Goal: Information Seeking & Learning: Learn about a topic

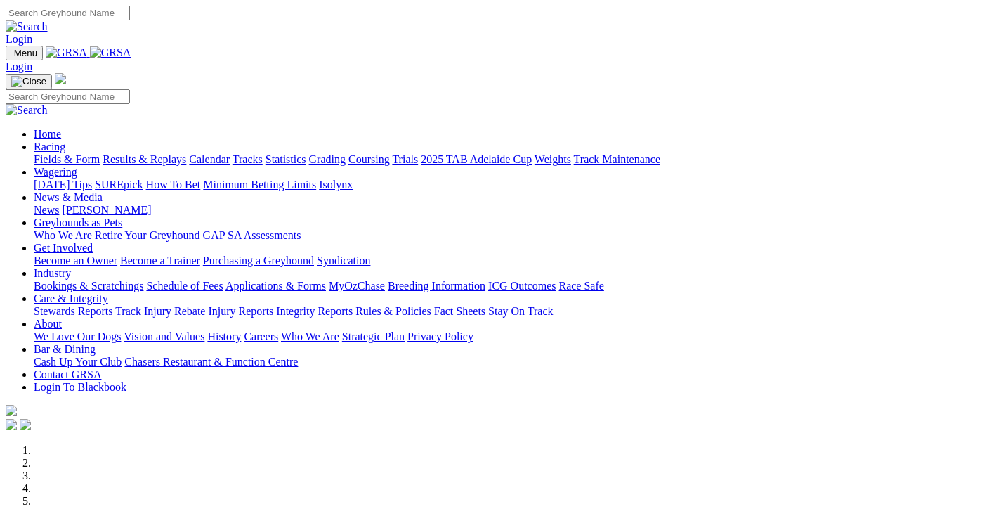
click at [65, 141] on link "Racing" at bounding box center [50, 147] width 32 height 12
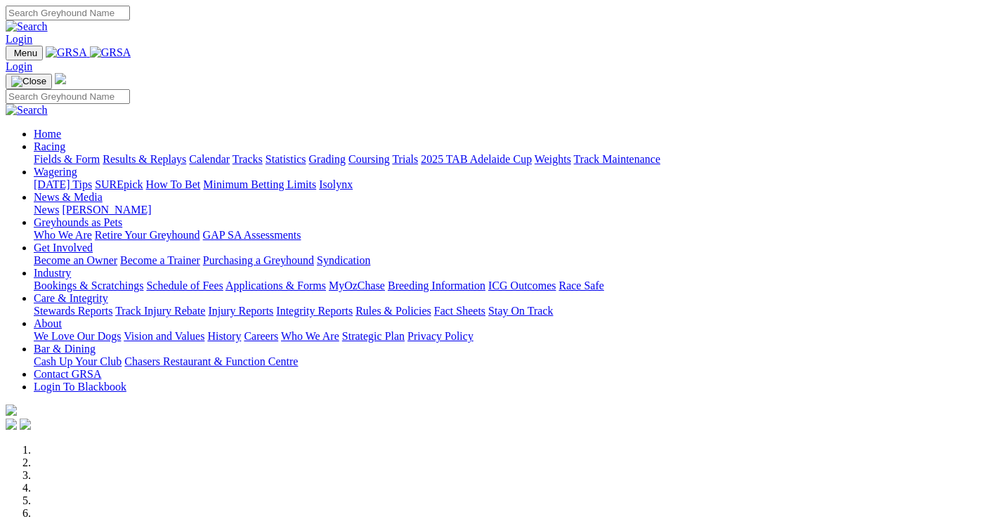
click at [65, 141] on link "Racing" at bounding box center [50, 147] width 32 height 12
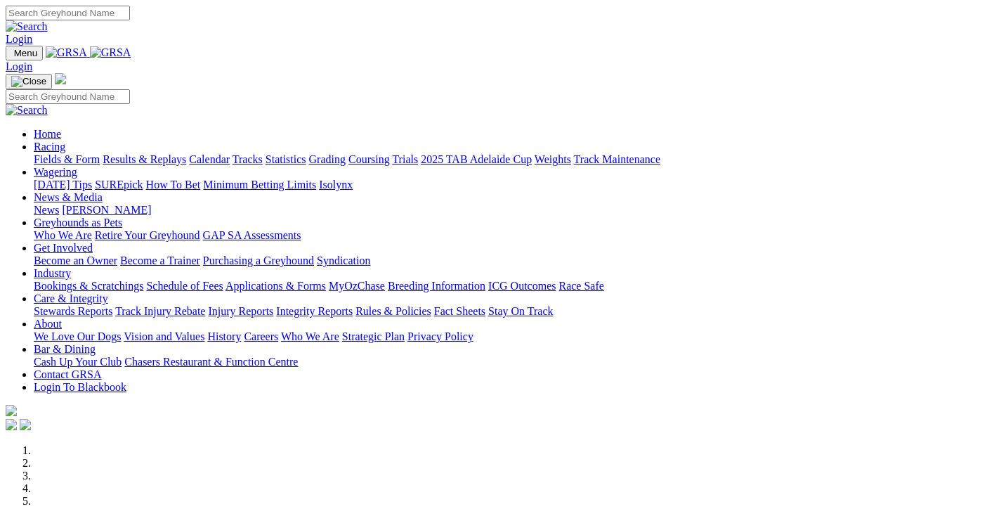
click at [84, 153] on link "Fields & Form" at bounding box center [67, 159] width 66 height 12
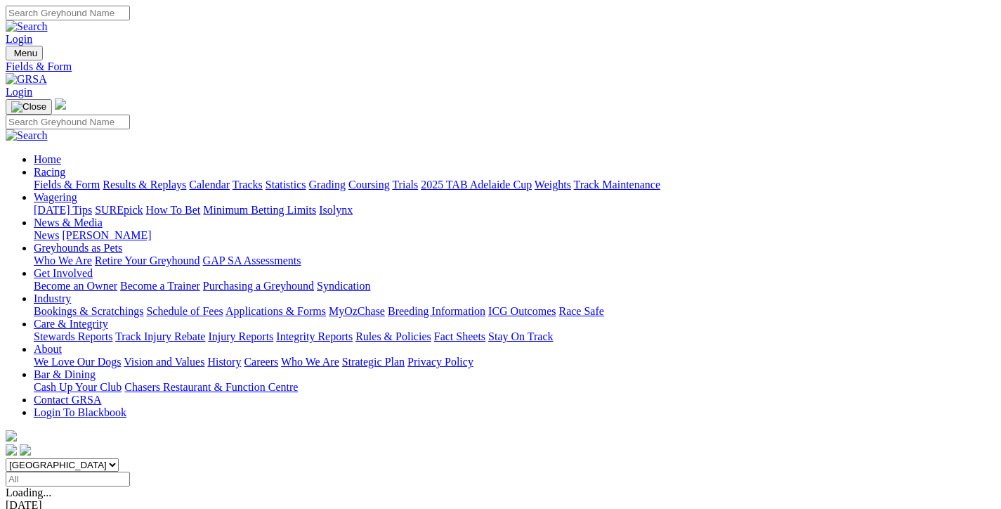
scroll to position [211, 0]
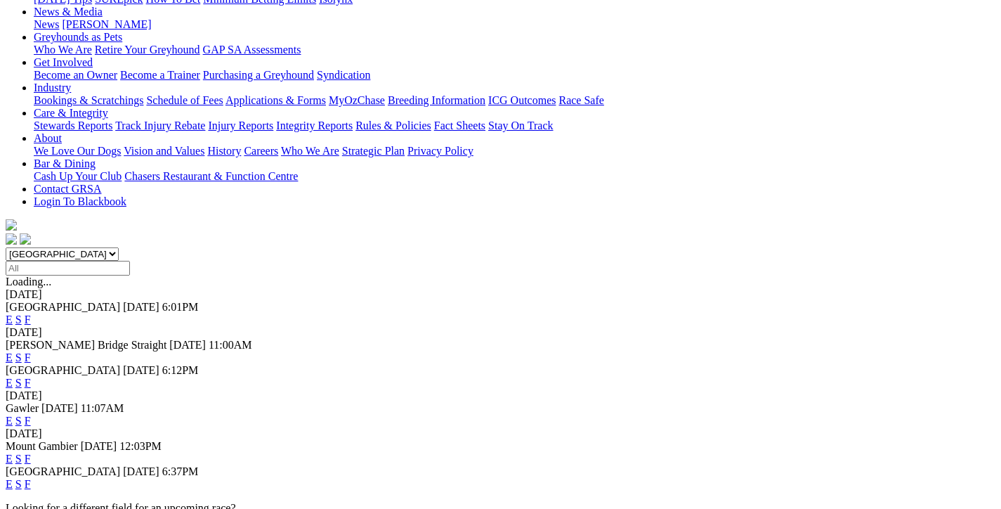
click at [31, 478] on link "F" at bounding box center [28, 484] width 6 height 12
